Goal: Information Seeking & Learning: Check status

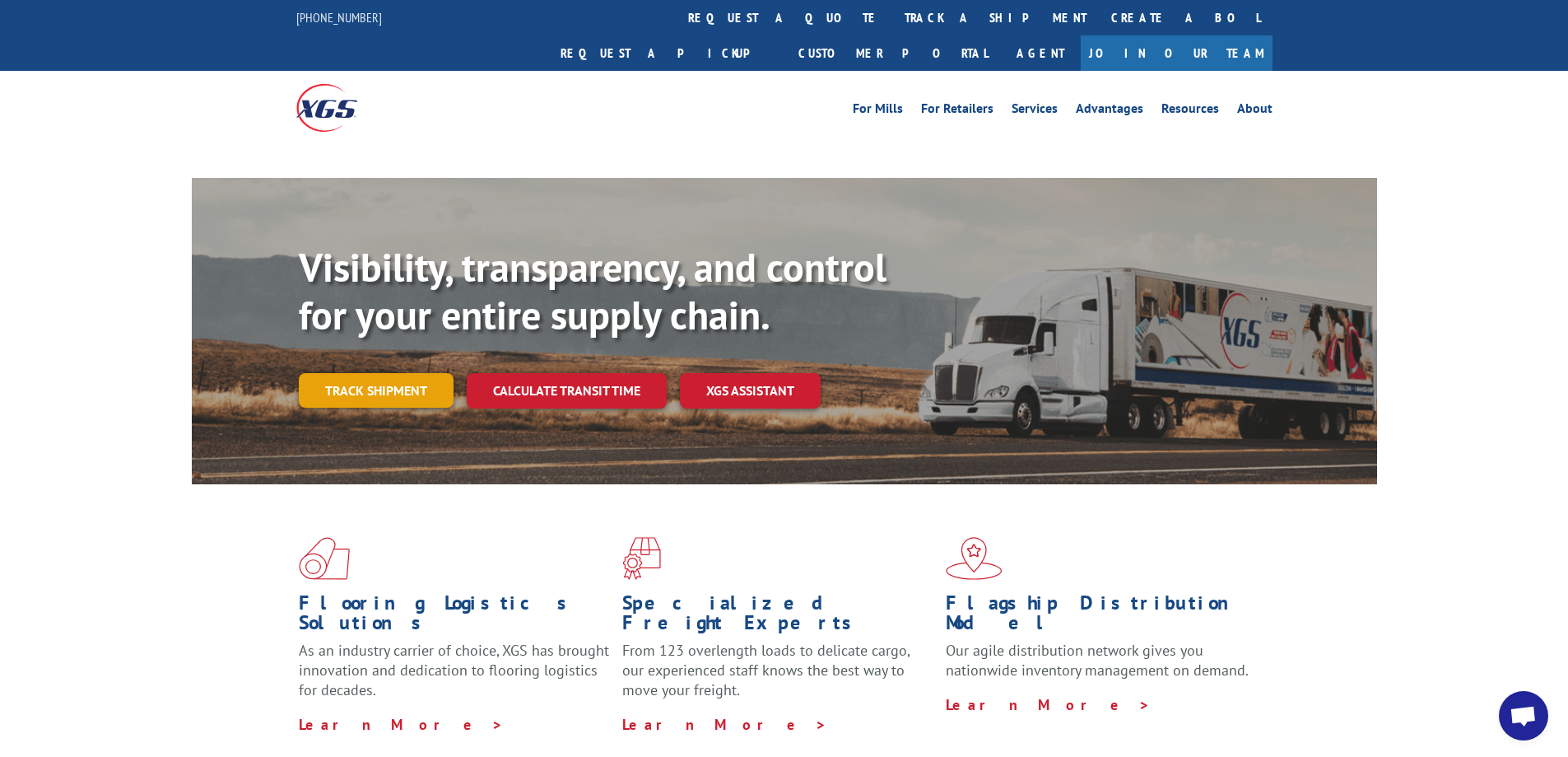
click at [366, 373] on link "Track shipment" at bounding box center [375, 390] width 154 height 35
click at [413, 373] on link "Track shipment" at bounding box center [375, 390] width 154 height 35
click at [344, 373] on link "Track shipment" at bounding box center [375, 390] width 154 height 35
click at [388, 373] on link "Track shipment" at bounding box center [375, 390] width 154 height 35
click at [368, 373] on link "Track shipment" at bounding box center [375, 390] width 154 height 35
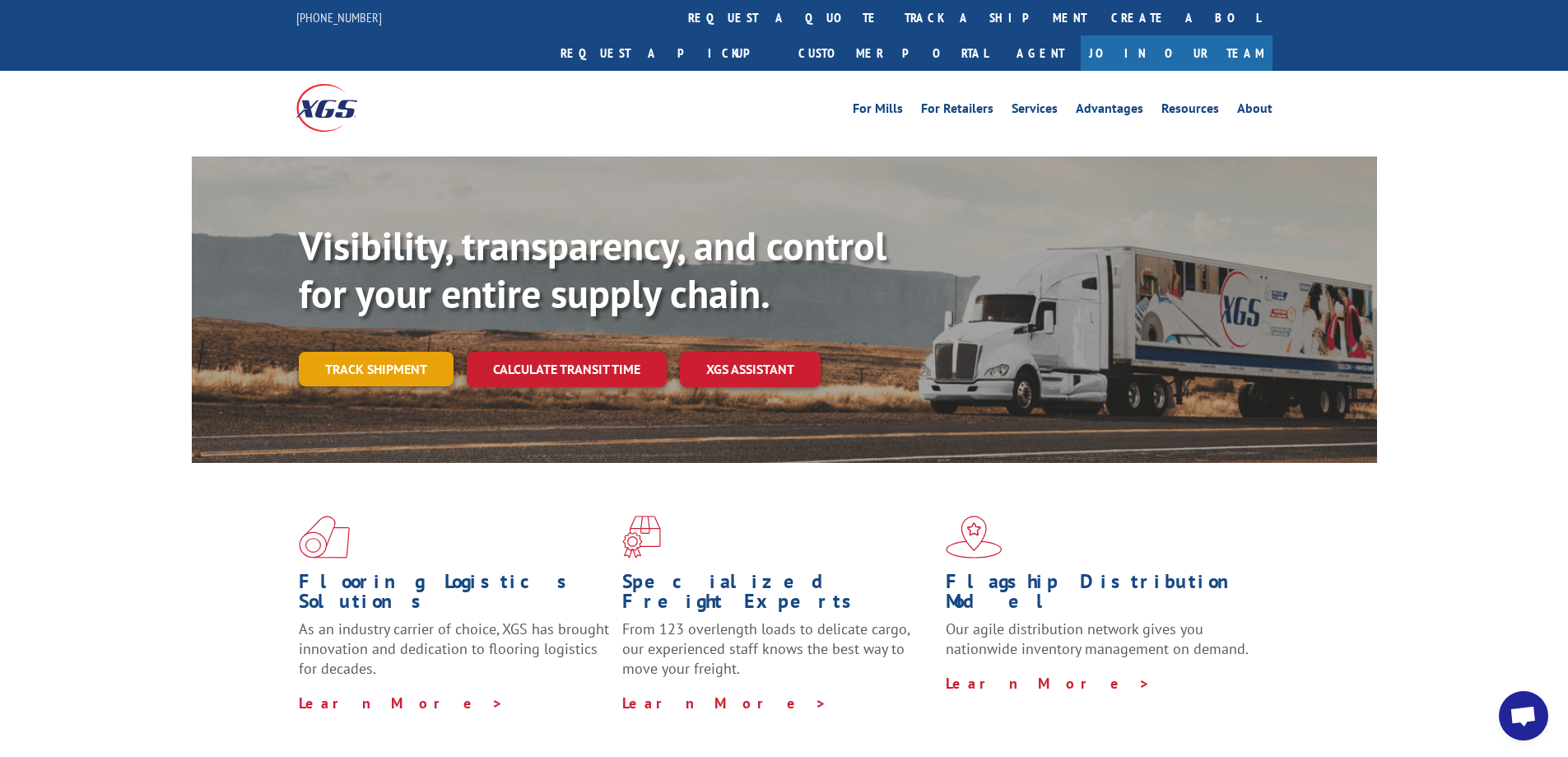
click at [400, 351] on link "Track shipment" at bounding box center [375, 369] width 154 height 35
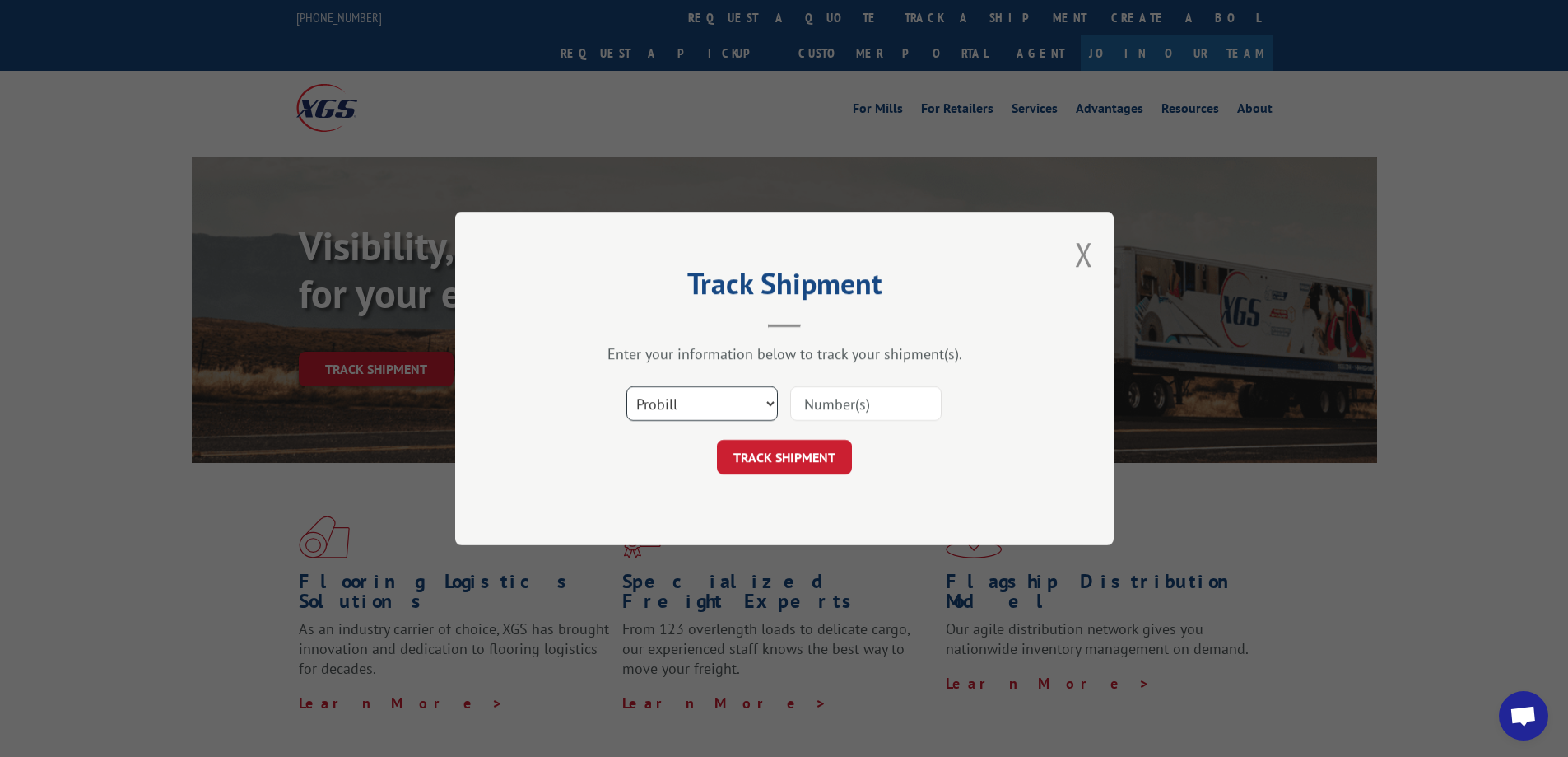
click at [719, 409] on select "Select category... Probill BOL PO" at bounding box center [702, 403] width 151 height 35
select select "bol"
click at [627, 386] on select "Select category... Probill BOL PO" at bounding box center [702, 403] width 151 height 35
click at [851, 407] on input at bounding box center [866, 403] width 151 height 35
paste input "3375264"
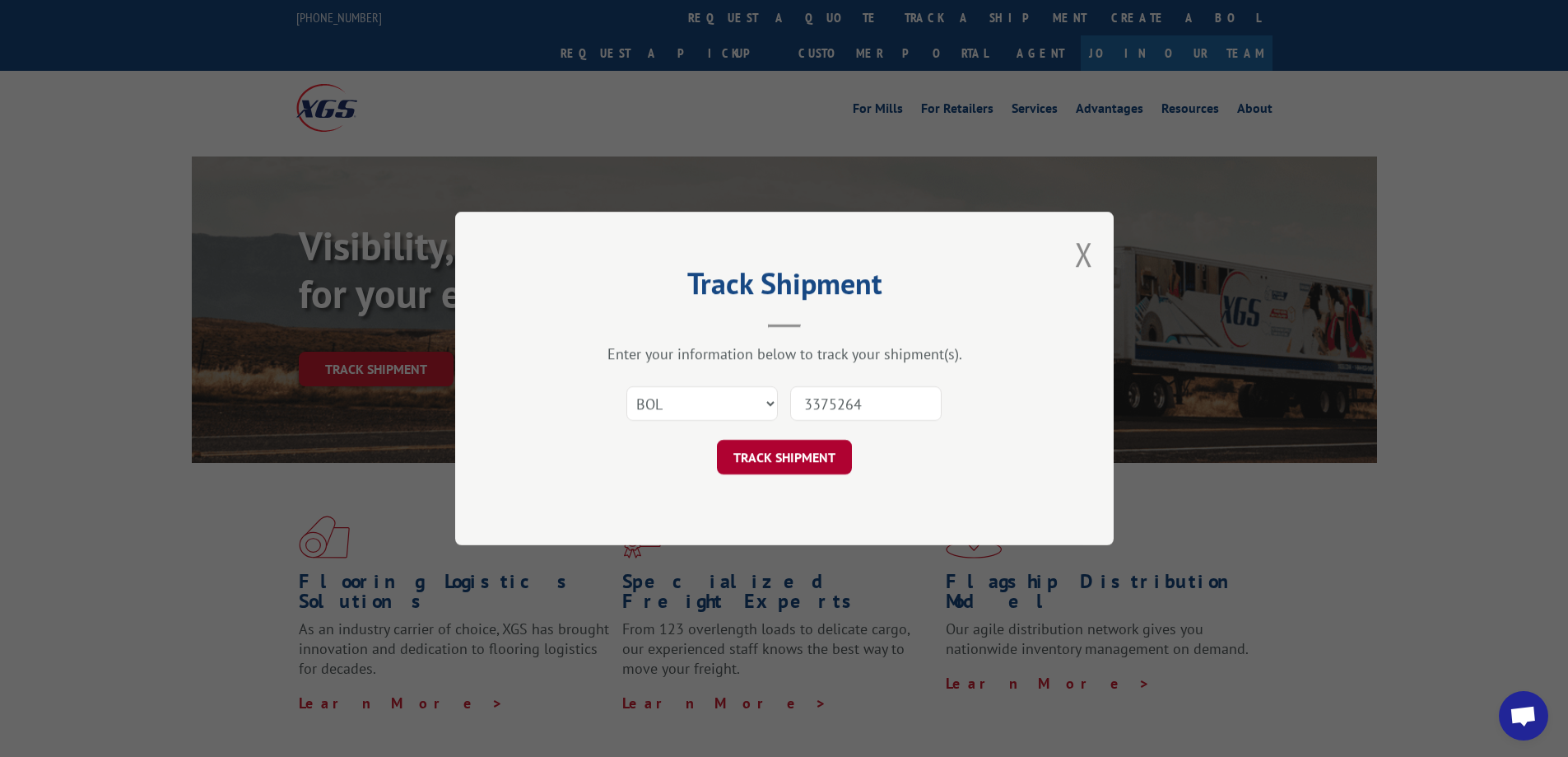
type input "3375264"
click at [814, 454] on button "TRACK SHIPMENT" at bounding box center [784, 457] width 135 height 35
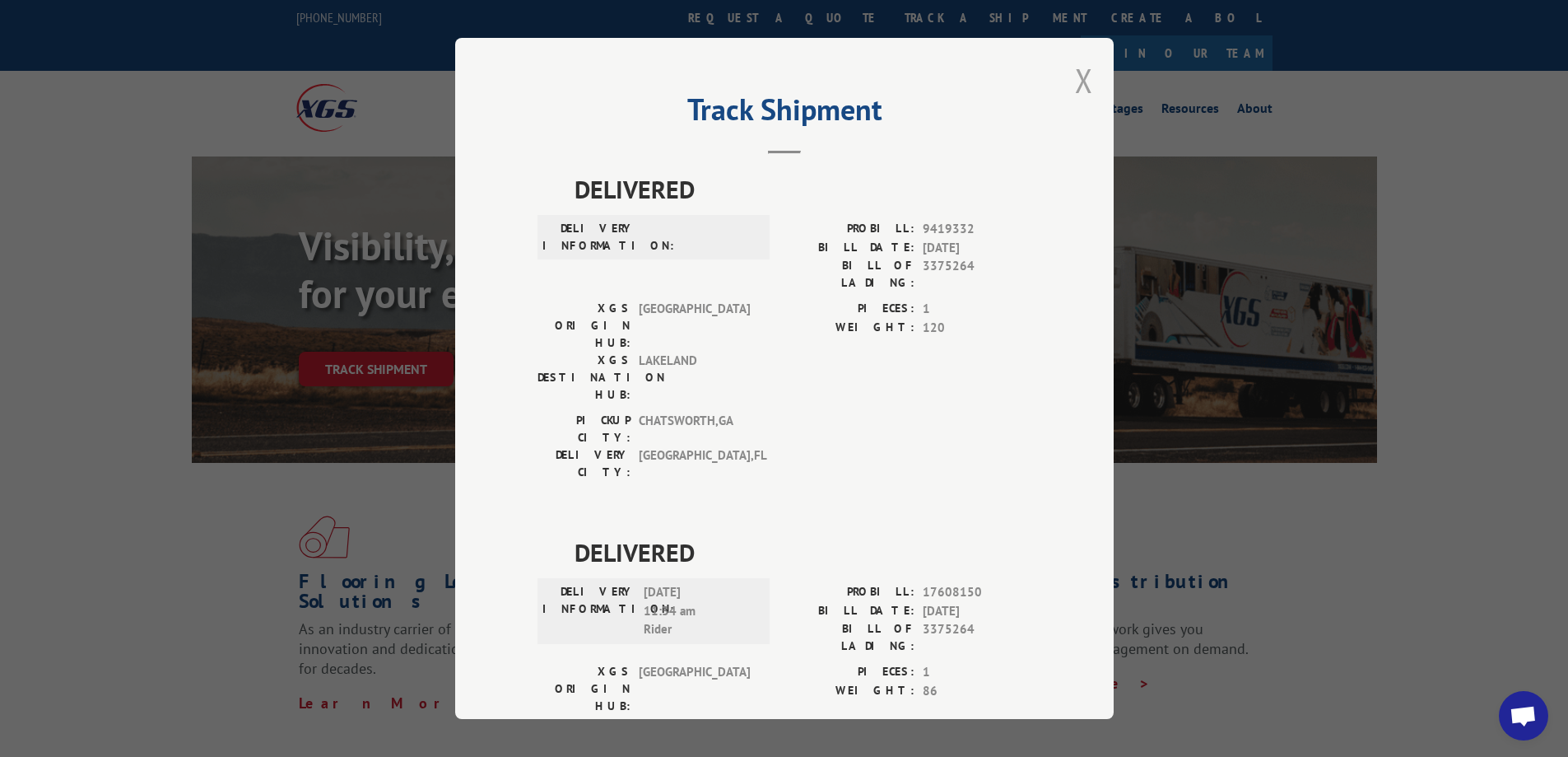
click at [1076, 77] on button "Close modal" at bounding box center [1084, 80] width 18 height 44
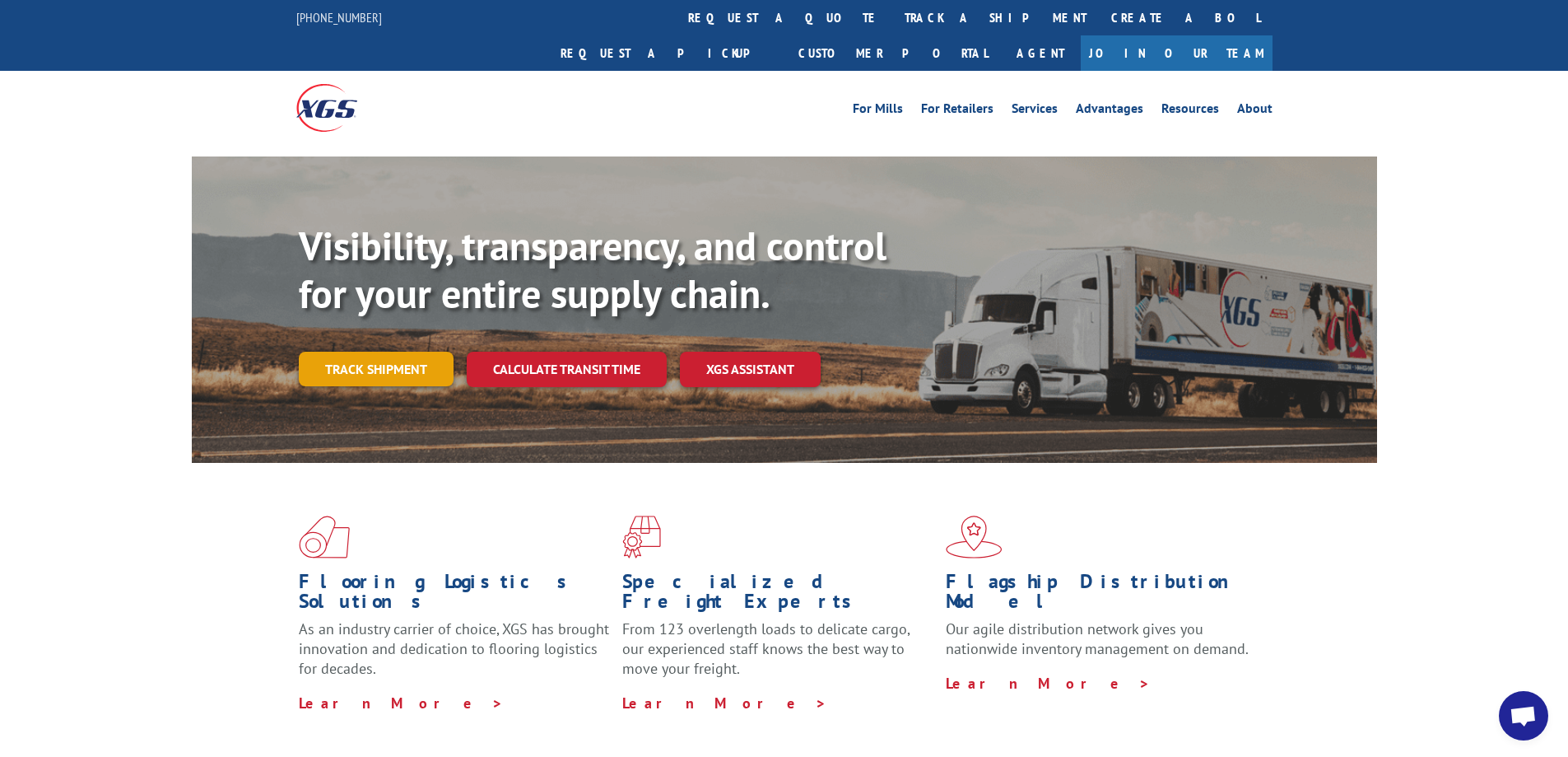
click at [404, 351] on link "Track shipment" at bounding box center [375, 369] width 154 height 35
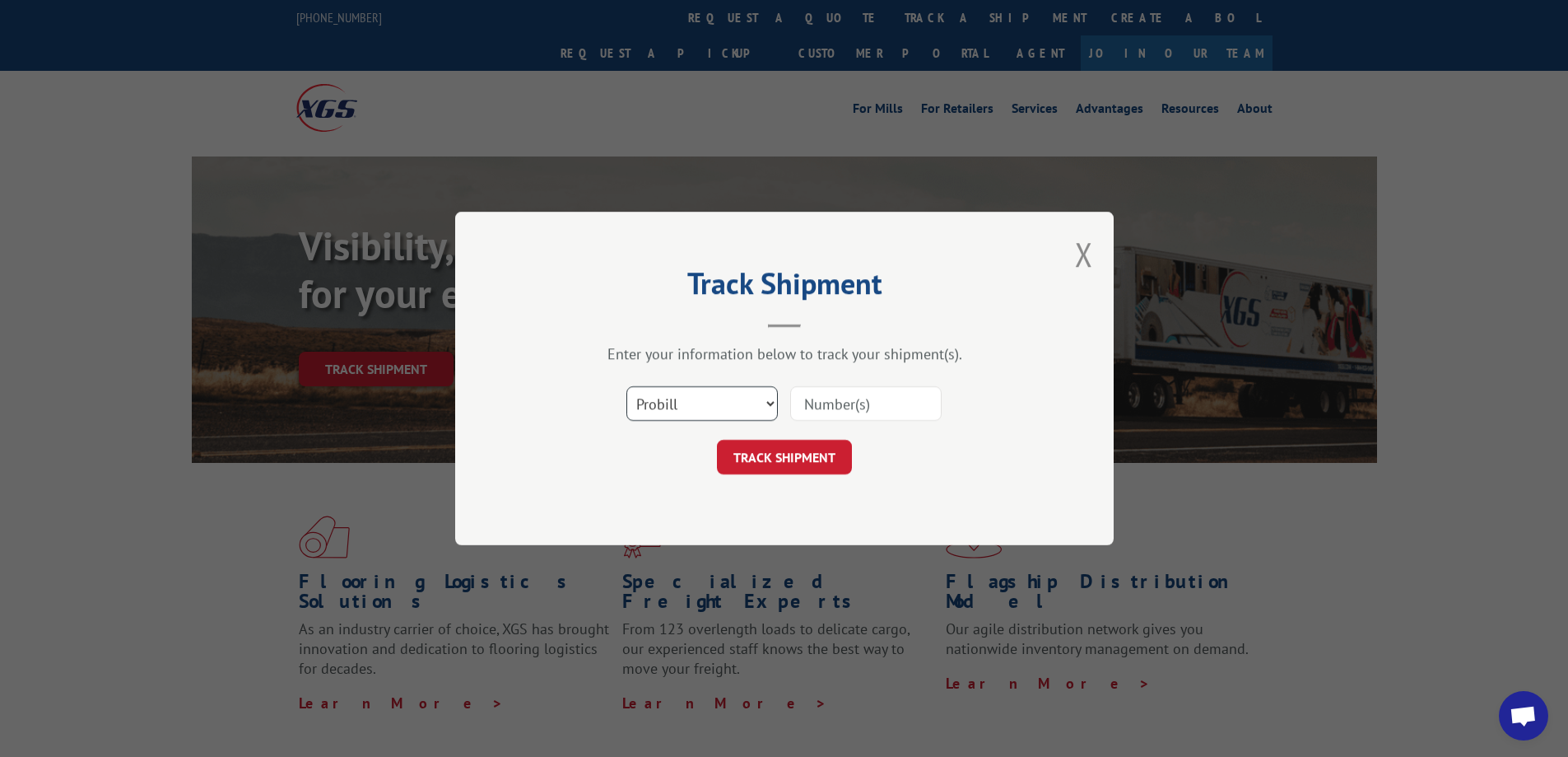
click at [686, 410] on select "Select category... Probill BOL PO" at bounding box center [702, 403] width 151 height 35
select select "bol"
click at [627, 386] on select "Select category... Probill BOL PO" at bounding box center [702, 403] width 151 height 35
click at [833, 398] on input at bounding box center [866, 403] width 151 height 35
paste input "3375264"
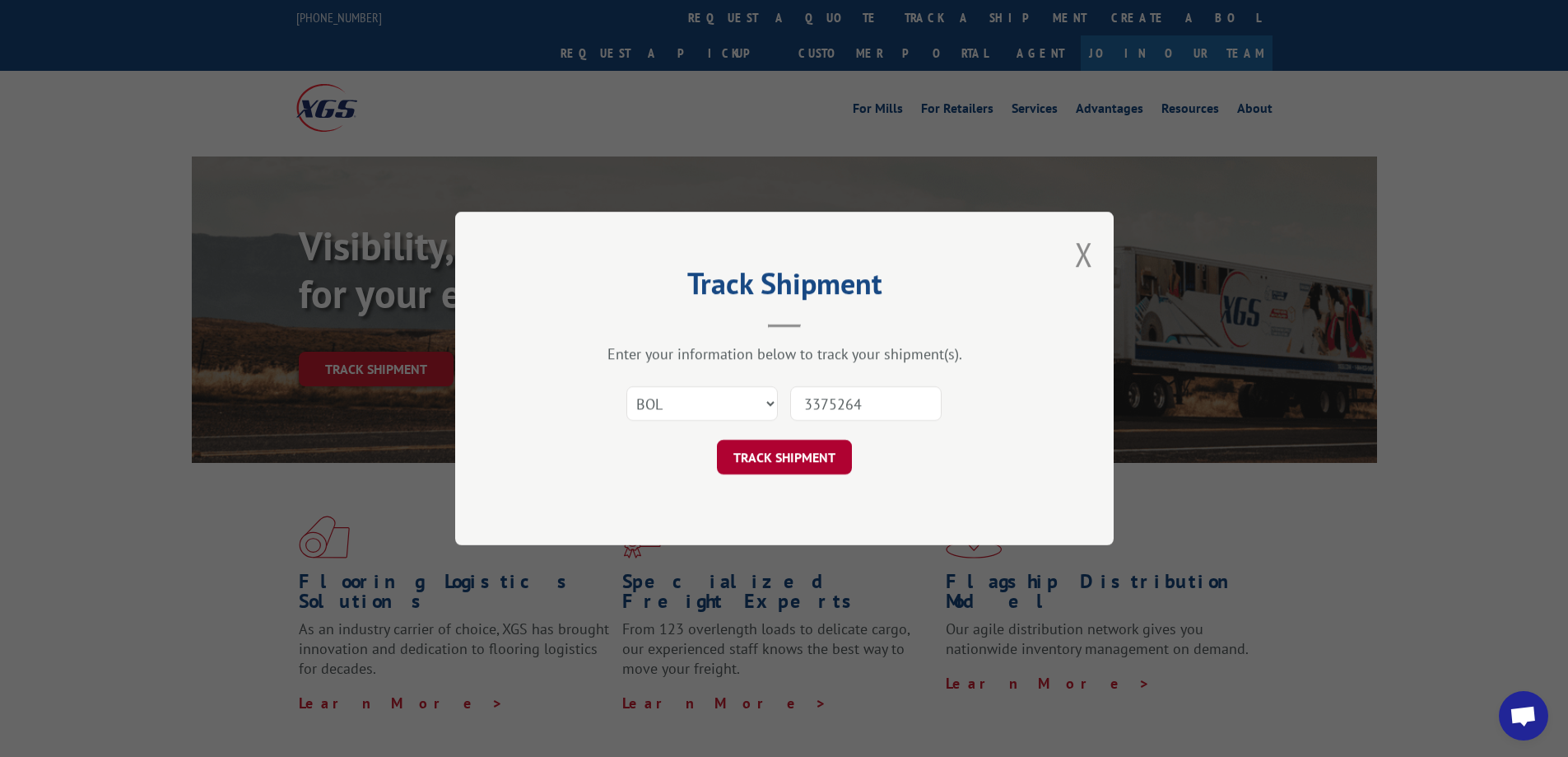
type input "3375264"
click at [795, 451] on button "TRACK SHIPMENT" at bounding box center [784, 457] width 135 height 35
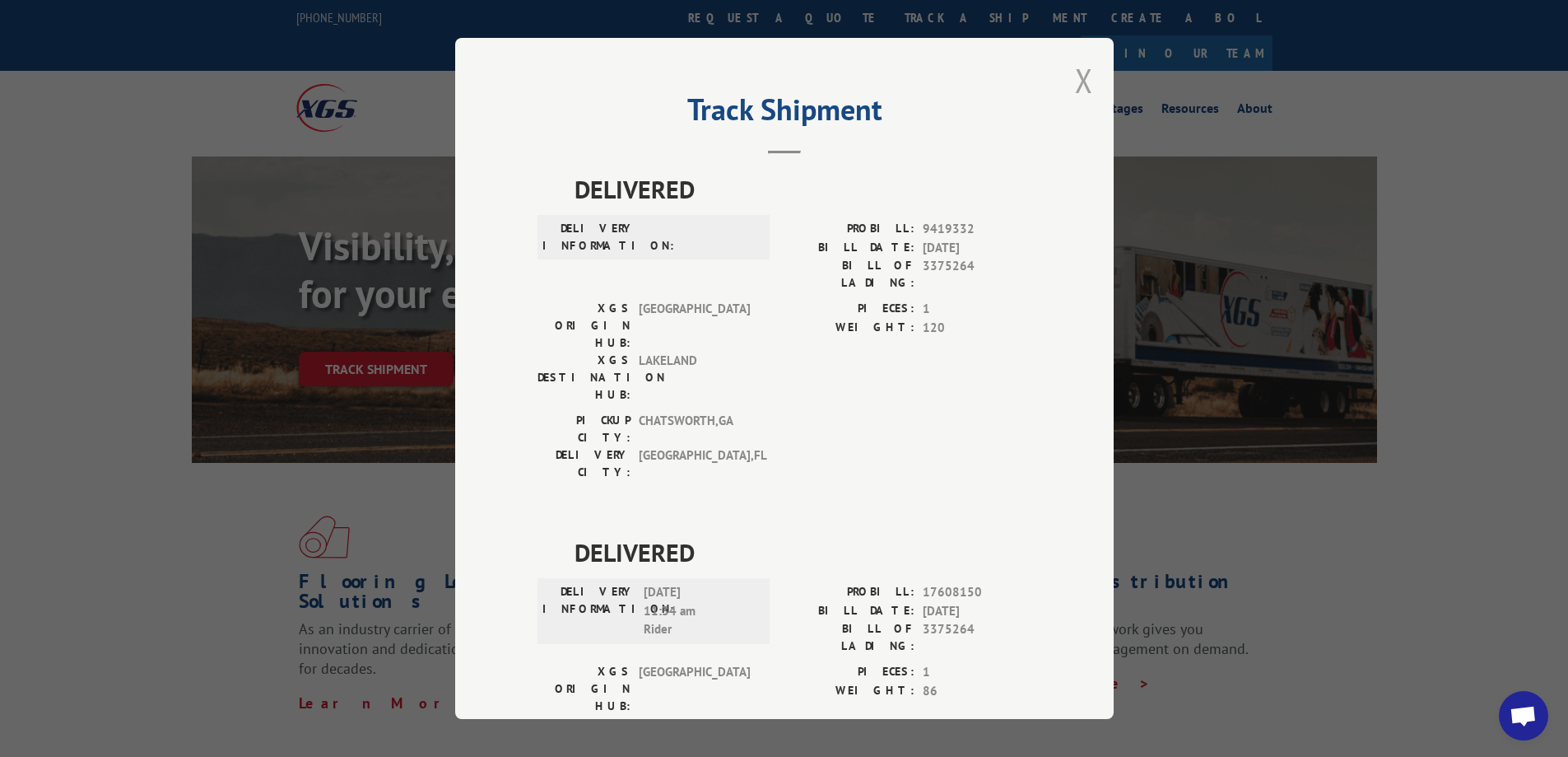
click at [1078, 77] on button "Close modal" at bounding box center [1084, 80] width 18 height 44
